Goal: Task Accomplishment & Management: Use online tool/utility

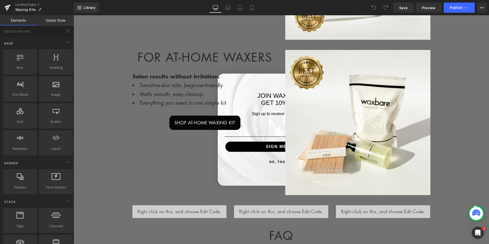
scroll to position [354, 0]
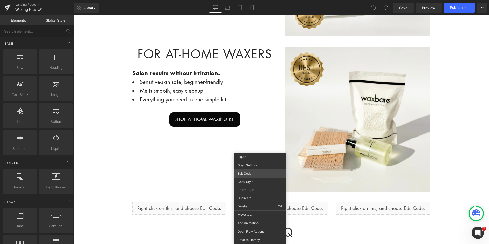
click at [274, 0] on div "You are previewing how the will restyle your page. You can not edit Elements in…" at bounding box center [244, 0] width 489 height 0
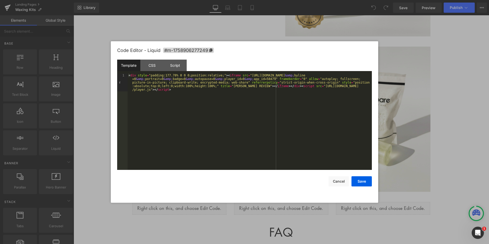
click at [177, 91] on div "< div style = "padding:177.78% 0 0 0;position:relative;" > < iframe src = "[URL…" at bounding box center [250, 140] width 244 height 132
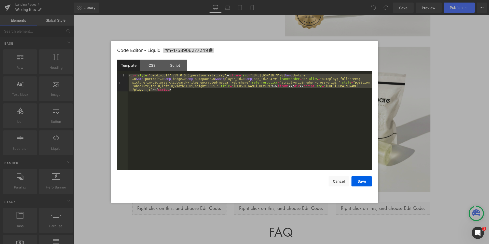
drag, startPoint x: 179, startPoint y: 90, endPoint x: 122, endPoint y: 72, distance: 60.5
click at [122, 72] on div "Template CSS Script Data 1 < div style = "padding:177.78% 0 0 0;position:relati…" at bounding box center [244, 115] width 255 height 110
click at [340, 180] on button "Cancel" at bounding box center [338, 181] width 20 height 10
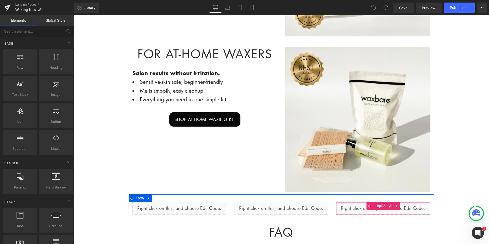
click at [349, 208] on div "Liquid" at bounding box center [383, 208] width 94 height 13
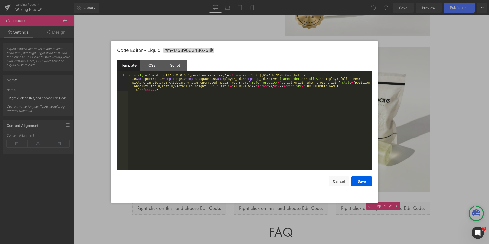
click at [345, 0] on div "You are previewing how the will restyle your page. You can not edit Elements in…" at bounding box center [244, 0] width 489 height 0
click at [155, 66] on div "CSS" at bounding box center [151, 65] width 23 height 11
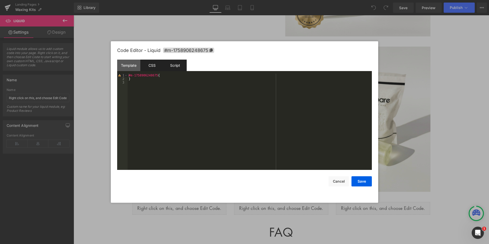
click at [174, 67] on div "Script" at bounding box center [174, 65] width 23 height 11
click at [130, 67] on div "Template" at bounding box center [128, 65] width 23 height 11
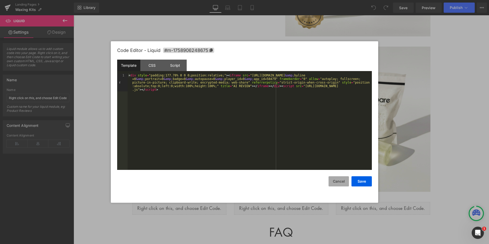
click at [333, 182] on button "Cancel" at bounding box center [338, 181] width 20 height 10
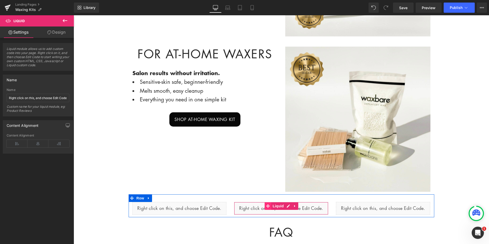
click at [266, 208] on span at bounding box center [268, 206] width 7 height 8
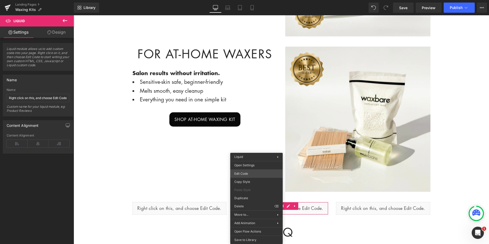
click at [262, 0] on div "Liquid You are previewing how the will restyle your page. You can not edit Elem…" at bounding box center [244, 0] width 489 height 0
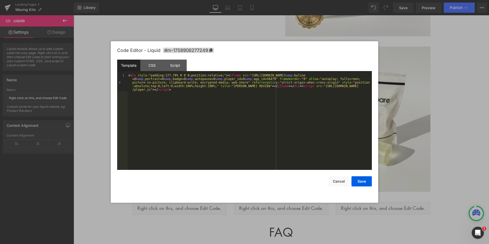
click at [190, 99] on div "< div style = "padding:177.78% 0 0 0;position:relative;" > < iframe src = "[URL…" at bounding box center [250, 140] width 244 height 132
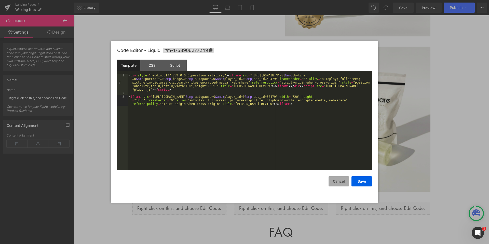
click at [335, 180] on button "Cancel" at bounding box center [338, 181] width 20 height 10
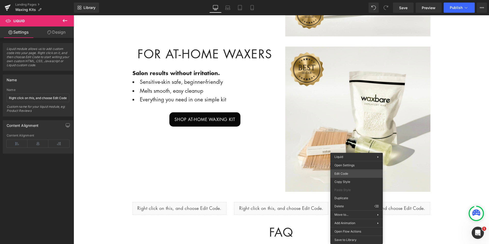
click at [355, 0] on div "Liquid You are previewing how the will restyle your page. You can not edit Elem…" at bounding box center [244, 0] width 489 height 0
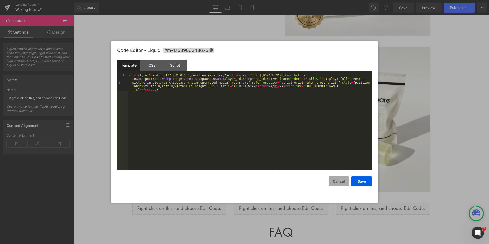
click at [339, 182] on button "Cancel" at bounding box center [338, 181] width 20 height 10
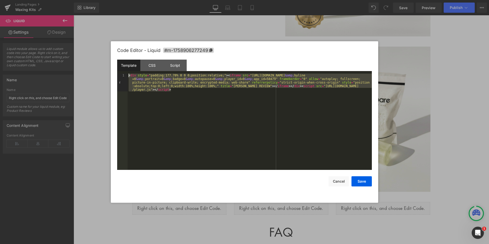
drag, startPoint x: 183, startPoint y: 90, endPoint x: 126, endPoint y: 69, distance: 61.0
click at [126, 69] on div "Template CSS Script Data 1 < div style = "padding:177.78% 0 0 0;position:relati…" at bounding box center [244, 115] width 255 height 110
click at [174, 88] on div "< div style = "padding:177.78% 0 0 0;position:relative;" > < iframe src = "[URL…" at bounding box center [250, 140] width 244 height 132
drag, startPoint x: 166, startPoint y: 88, endPoint x: 124, endPoint y: 73, distance: 44.7
click at [124, 73] on div "Template CSS Script Data 1 < div style = "padding:177.78% 0 0 0;position:relati…" at bounding box center [244, 115] width 255 height 110
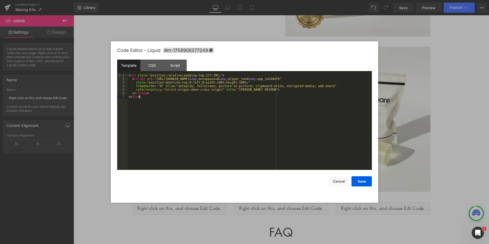
click at [132, 79] on div "< div style = "position:relative;padding-top:177.78%;" > < iframe src = "[URL][…" at bounding box center [250, 125] width 244 height 103
click at [137, 84] on div "< div style = "position:relative;padding-top:177.78%;" > < iframe src = "[URL][…" at bounding box center [250, 127] width 244 height 107
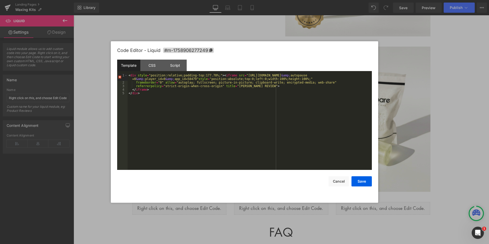
click at [135, 82] on div "< div style = "position:relative;padding-top:177.78%;" > < iframe src = "[URL][…" at bounding box center [250, 127] width 244 height 107
click at [136, 86] on div "< div style = "position:relative;padding-top:177.78%;" > < iframe src = "[URL][…" at bounding box center [250, 129] width 244 height 110
drag, startPoint x: 133, startPoint y: 90, endPoint x: 138, endPoint y: 92, distance: 5.6
click at [133, 90] on div "< div style = "position:relative;padding-top:177.78%;" > < iframe src = "[URL][…" at bounding box center [250, 131] width 244 height 114
click at [129, 90] on div "< div style = "position:relative;padding-top:177.78%;" > < iframe src = "[URL][…" at bounding box center [250, 131] width 244 height 114
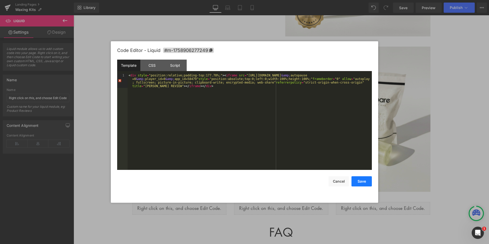
click at [365, 180] on button "Save" at bounding box center [361, 181] width 20 height 10
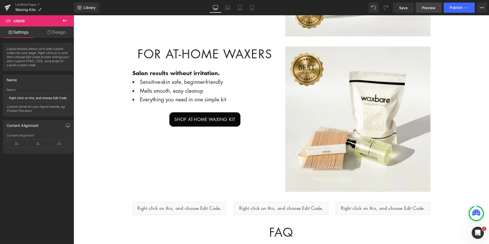
click at [427, 9] on span "Preview" at bounding box center [429, 7] width 14 height 5
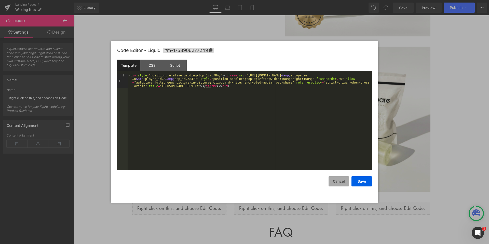
click at [341, 183] on button "Cancel" at bounding box center [338, 181] width 20 height 10
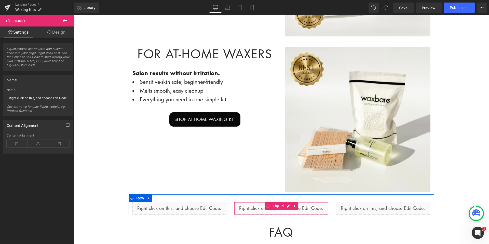
click at [312, 210] on div "Liquid" at bounding box center [281, 208] width 94 height 13
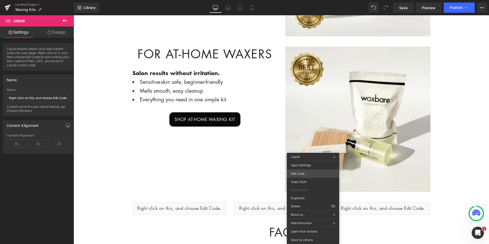
click at [325, 0] on div "Liquid You are previewing how the will restyle your page. You can not edit Elem…" at bounding box center [244, 0] width 489 height 0
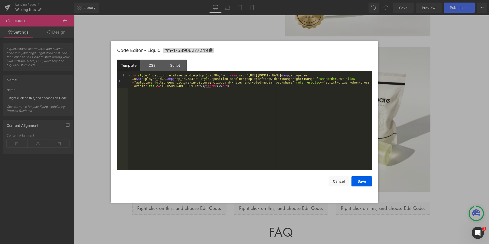
click at [342, 187] on div "Code Editor - Liquid #m-1758906277249 Template CSS Script Data 1 < div style = …" at bounding box center [244, 121] width 255 height 161
click at [337, 181] on button "Cancel" at bounding box center [338, 181] width 20 height 10
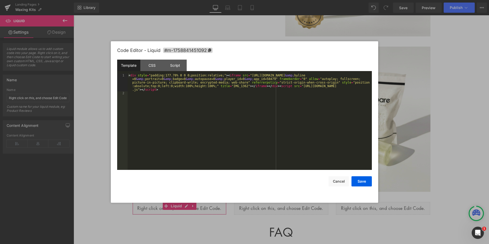
click at [186, 0] on div "Liquid You are previewing how the will restyle your page. You can not edit Elem…" at bounding box center [244, 0] width 489 height 0
click at [333, 182] on button "Cancel" at bounding box center [338, 181] width 20 height 10
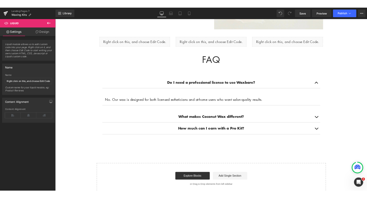
scroll to position [427, 0]
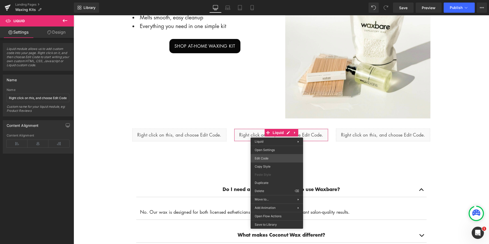
click at [278, 0] on div "Liquid You are previewing how the will restyle your page. You can not edit Elem…" at bounding box center [244, 0] width 489 height 0
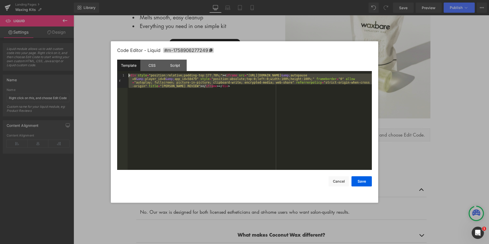
drag, startPoint x: 222, startPoint y: 89, endPoint x: 100, endPoint y: 67, distance: 124.2
click at [103, 67] on body "Liquid You are previewing how the will restyle your page. You can not edit Elem…" at bounding box center [244, 122] width 489 height 244
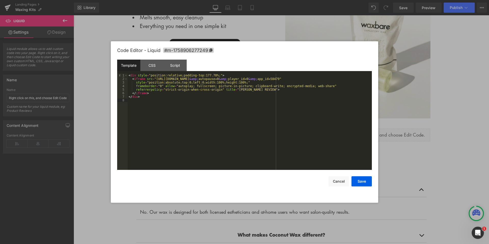
click at [122, 81] on div "3" at bounding box center [122, 83] width 10 height 4
click at [125, 80] on span at bounding box center [125, 79] width 3 height 4
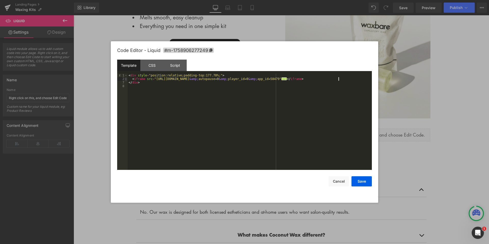
click at [125, 80] on span at bounding box center [125, 79] width 3 height 4
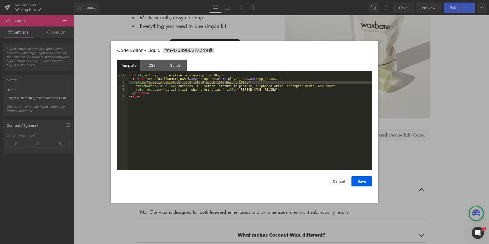
click at [125, 85] on div "4" at bounding box center [122, 86] width 10 height 4
click at [135, 83] on div "< div style = "position:relative;padding-top:177.78%;" > < iframe src = "[URL][…" at bounding box center [250, 122] width 244 height 96
click at [129, 97] on div "< div style = "position:relative;padding-top:177.78%;" > < iframe src = "[URL][…" at bounding box center [250, 125] width 244 height 103
click at [136, 90] on div "< div style = "position:relative;padding-top:177.78%;" > < iframe src = "[URL][…" at bounding box center [250, 125] width 244 height 103
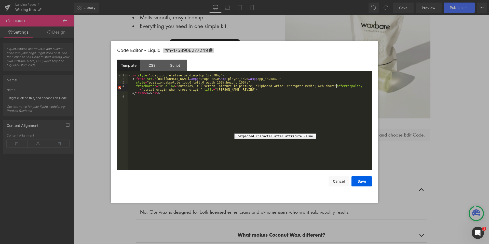
click at [120, 88] on div "4" at bounding box center [122, 87] width 10 height 7
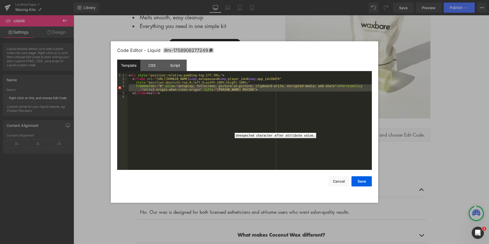
click at [120, 88] on div "4" at bounding box center [122, 87] width 10 height 7
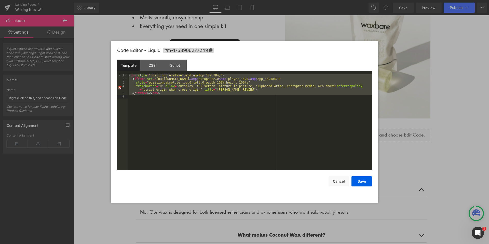
click at [135, 83] on div "< div style = "position:relative;padding-top:177.78%;" > < iframe src = "[URL][…" at bounding box center [250, 125] width 244 height 103
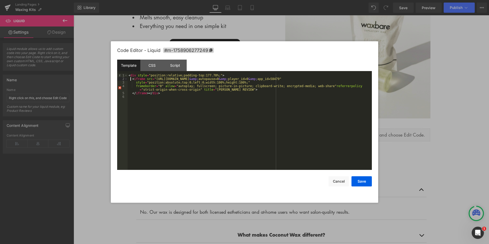
drag, startPoint x: 131, startPoint y: 79, endPoint x: 143, endPoint y: 83, distance: 12.6
click at [131, 79] on div "< div style = "position:relative;padding-top:177.78%;" > < iframe src = "[URL][…" at bounding box center [250, 125] width 244 height 103
click at [133, 80] on div "< div style = "position:relative;padding-top:177.78%;" > < iframe src = "[URL][…" at bounding box center [250, 127] width 244 height 107
click at [334, 180] on button "Cancel" at bounding box center [338, 181] width 20 height 10
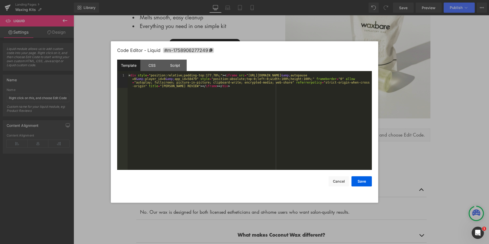
drag, startPoint x: 304, startPoint y: 158, endPoint x: 302, endPoint y: 156, distance: 3.1
click at [304, 0] on div "Liquid You are previewing how the will restyle your page. You can not edit Elem…" at bounding box center [244, 0] width 489 height 0
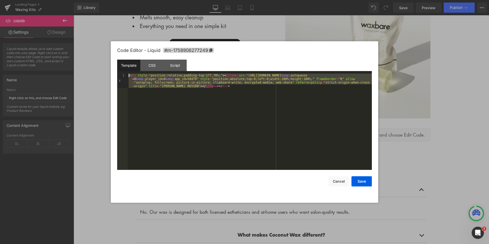
drag, startPoint x: 217, startPoint y: 88, endPoint x: 119, endPoint y: 77, distance: 98.6
click at [104, 74] on body "Liquid You are previewing how the will restyle your page. You can not edit Elem…" at bounding box center [244, 122] width 489 height 244
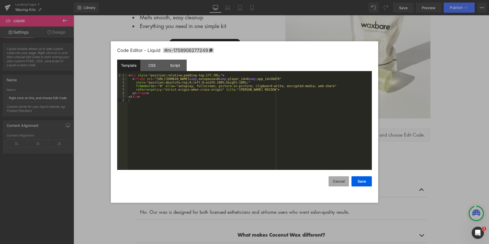
click at [340, 182] on button "Cancel" at bounding box center [338, 181] width 20 height 10
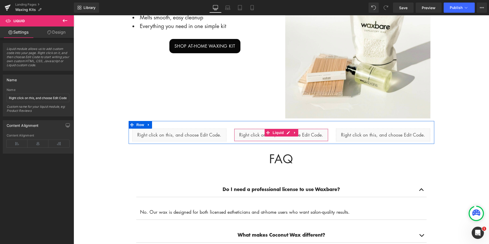
click at [307, 135] on div "Liquid" at bounding box center [281, 135] width 94 height 13
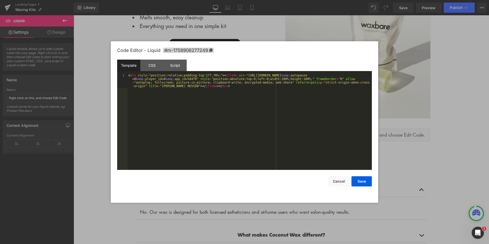
click at [287, 0] on div "Liquid You are previewing how the will restyle your page. You can not edit Elem…" at bounding box center [244, 0] width 489 height 0
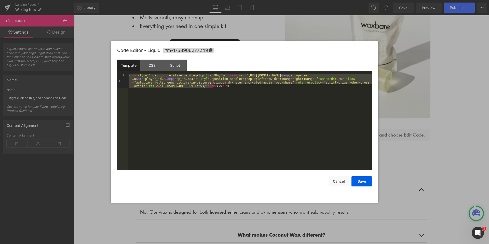
drag, startPoint x: 224, startPoint y: 89, endPoint x: 132, endPoint y: 74, distance: 93.0
click at [123, 69] on div "Template CSS Script Data 1 < div style = "position:relative;padding-top:177.78%…" at bounding box center [244, 115] width 255 height 110
click at [342, 184] on button "Cancel" at bounding box center [338, 181] width 20 height 10
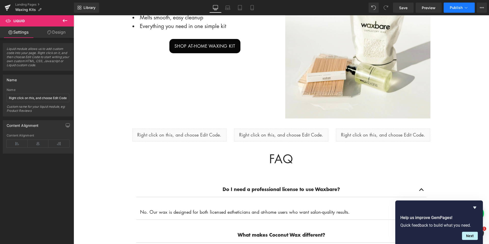
click at [453, 10] on button "Publish" at bounding box center [458, 8] width 31 height 10
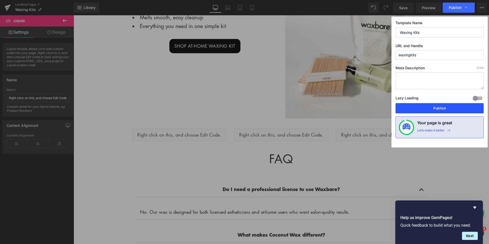
click at [443, 107] on button "Publish" at bounding box center [439, 108] width 88 height 10
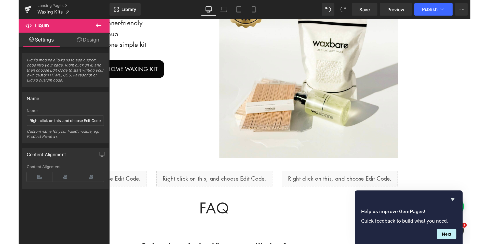
scroll to position [427, 0]
